Goal: Find contact information: Find contact information

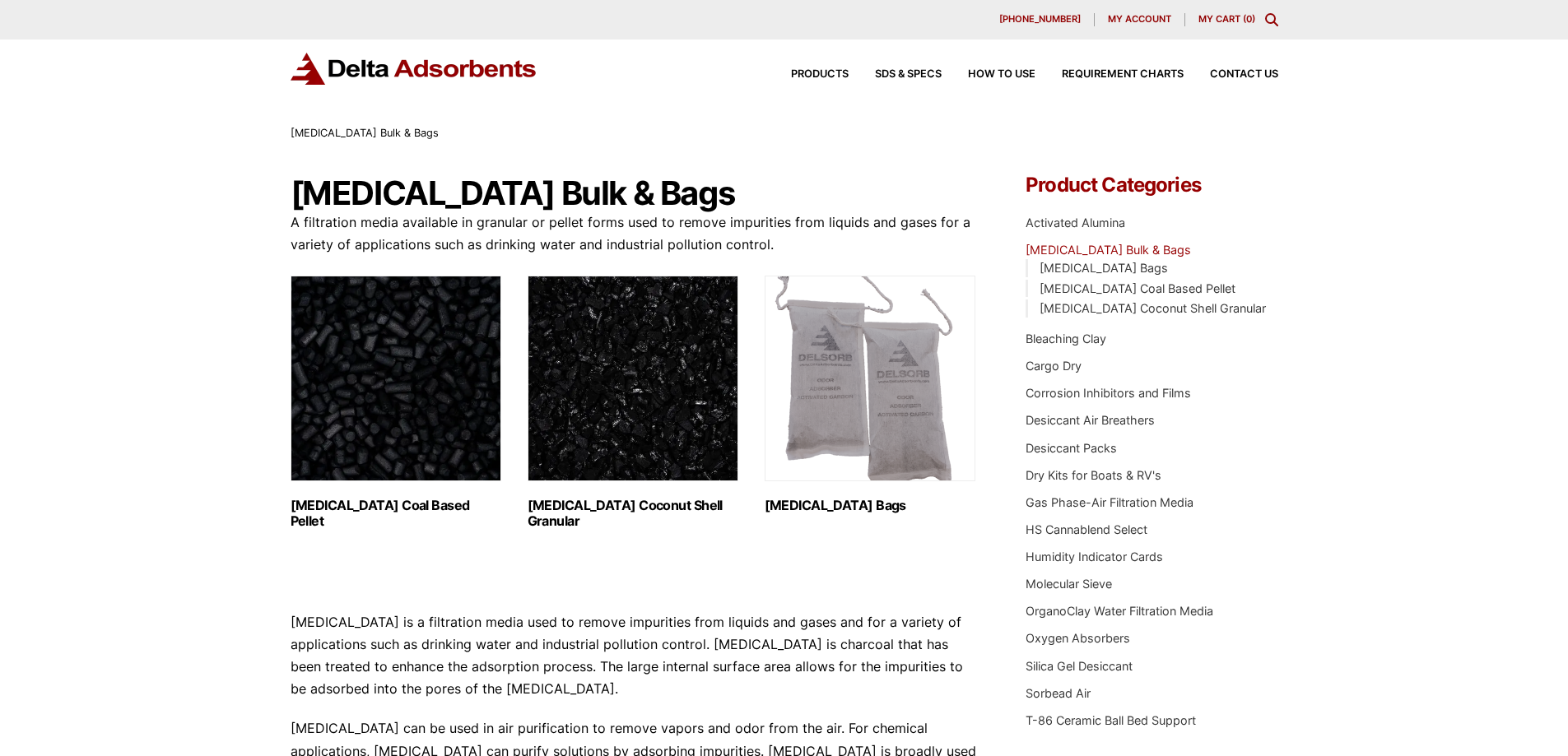
click at [369, 509] on h2 "Activated Carbon Coal Based Pellet (1)" at bounding box center [395, 513] width 210 height 31
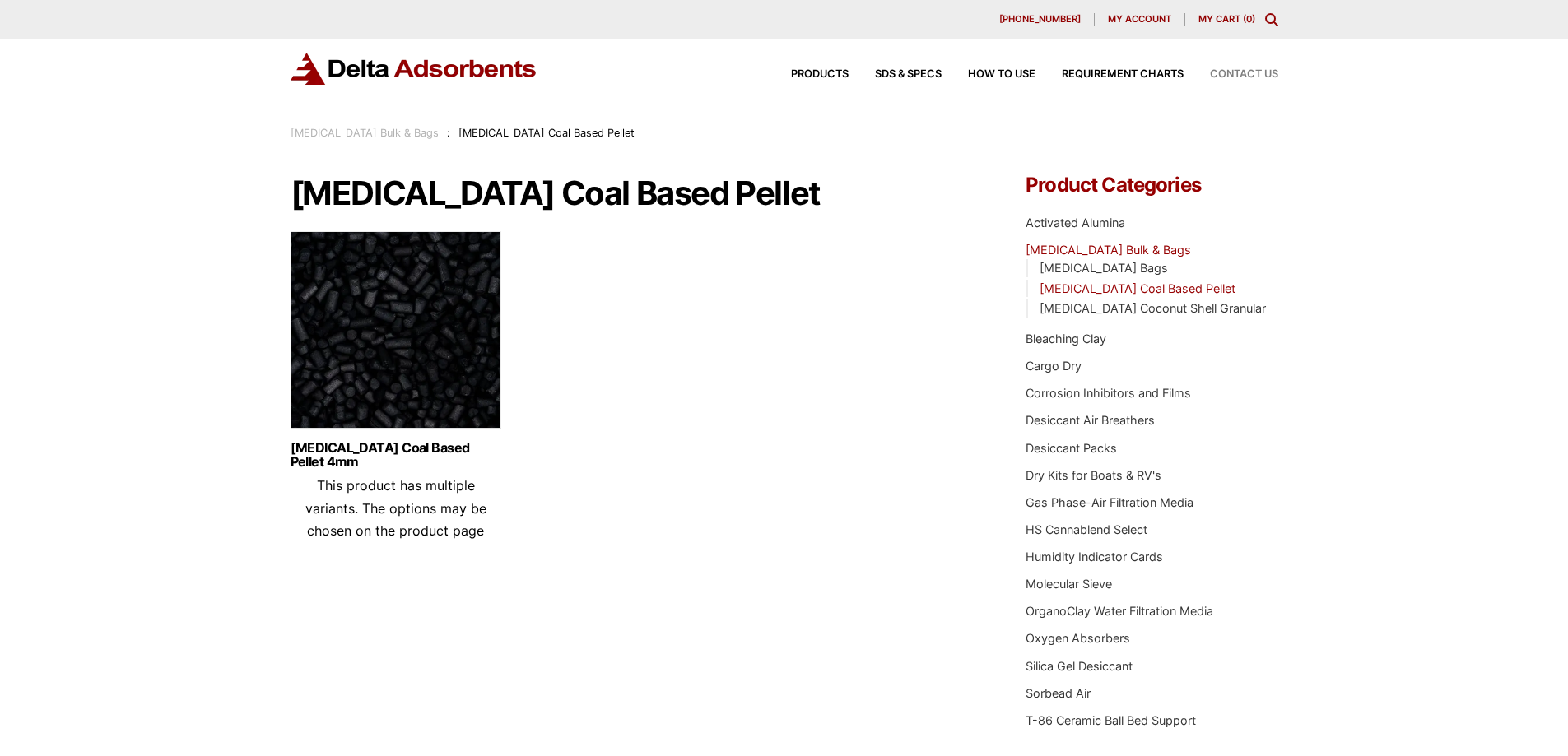
click at [1226, 76] on span "Contact Us" at bounding box center [1244, 74] width 68 height 10
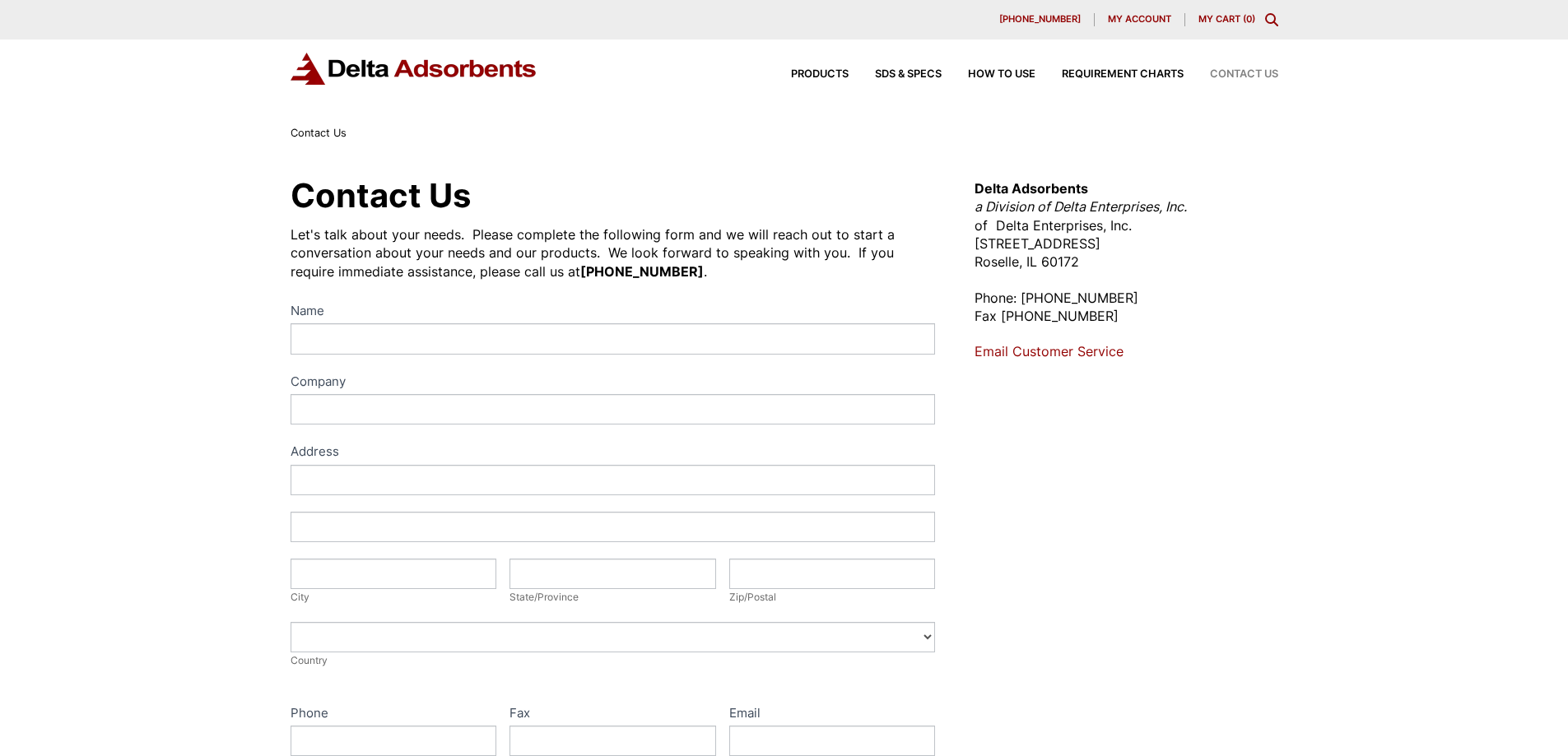
click at [1088, 349] on link "Email Customer Service" at bounding box center [1049, 351] width 149 height 17
